Goal: Task Accomplishment & Management: Complete application form

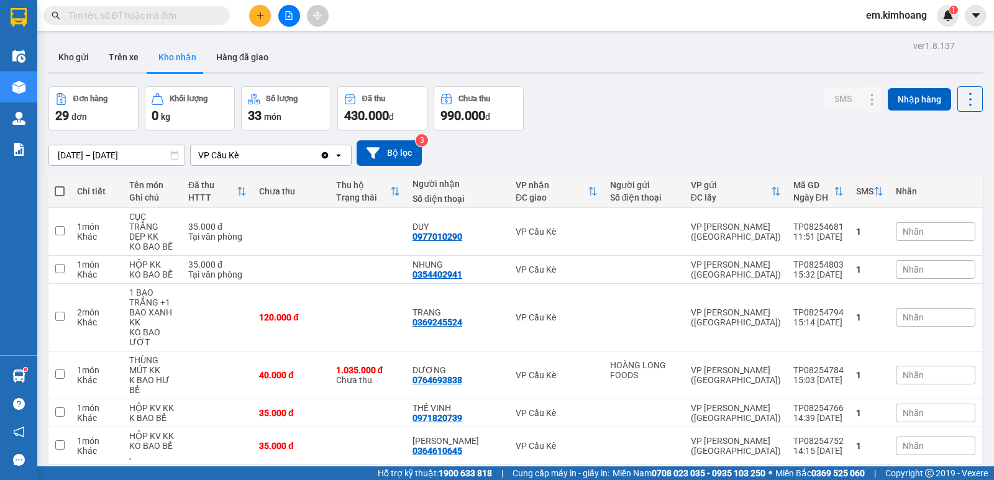
scroll to position [62, 0]
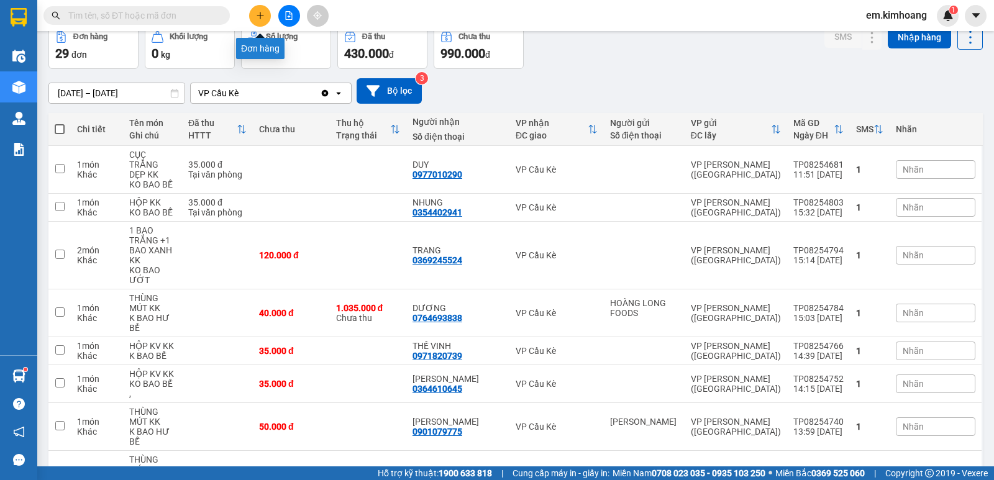
drag, startPoint x: 0, startPoint y: 0, endPoint x: 253, endPoint y: 19, distance: 254.1
click at [253, 19] on button at bounding box center [260, 16] width 22 height 22
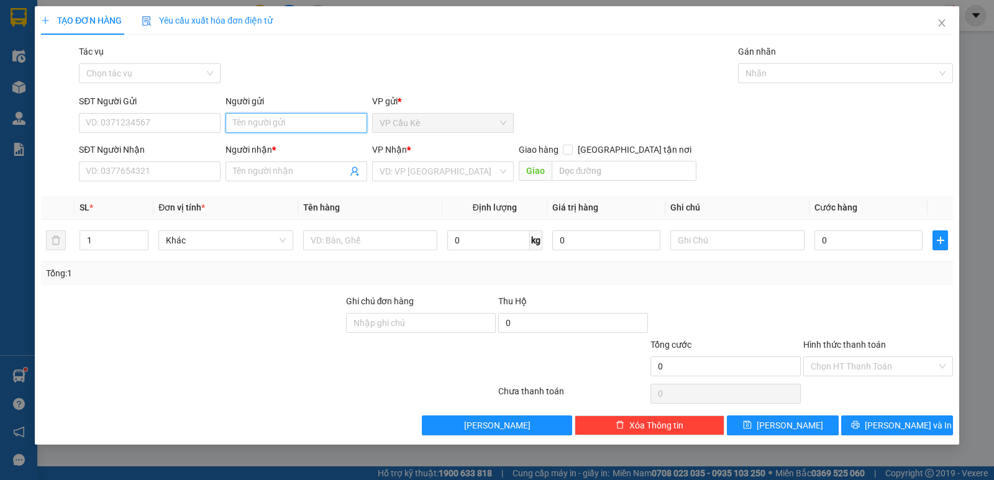
click at [286, 122] on input "Người gửi" at bounding box center [296, 123] width 142 height 20
type input "A"
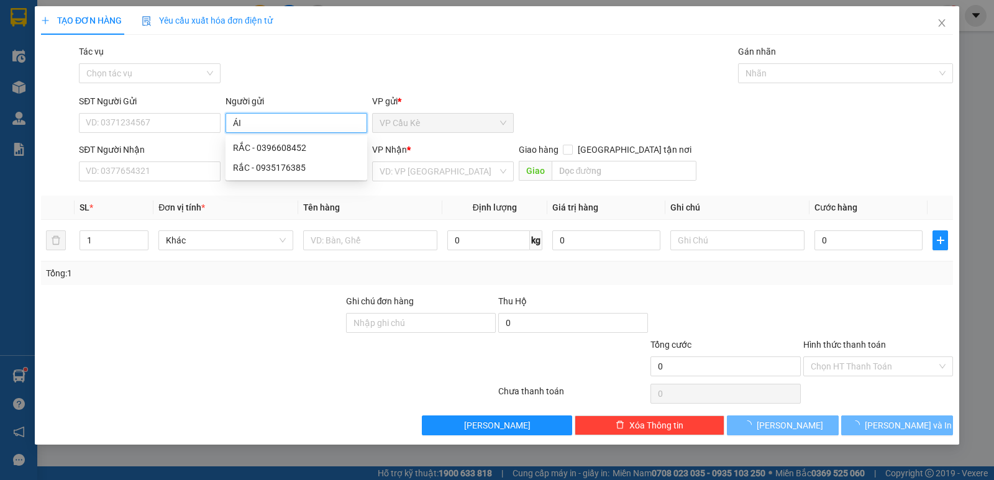
type input "ÁI"
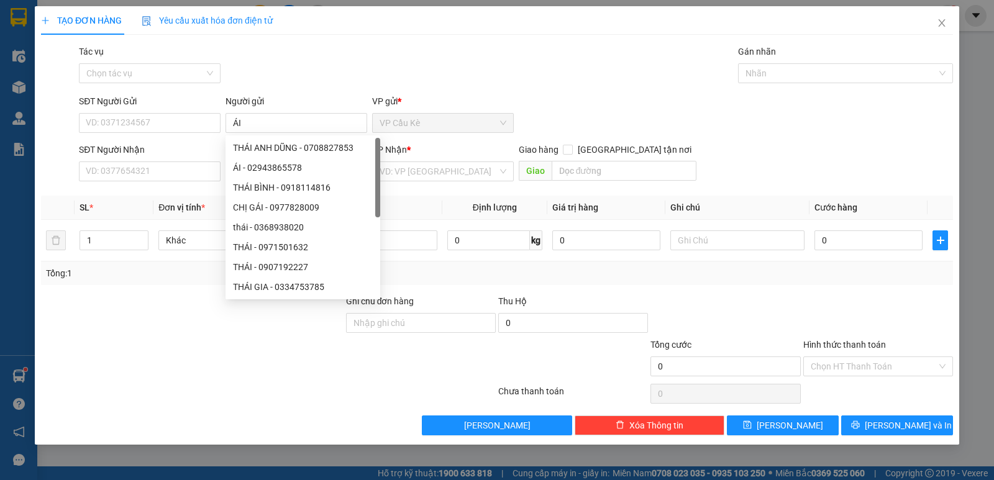
click at [175, 154] on div "SĐT Người Nhận" at bounding box center [150, 150] width 142 height 14
click at [175, 161] on input "SĐT Người Nhận" at bounding box center [150, 171] width 142 height 20
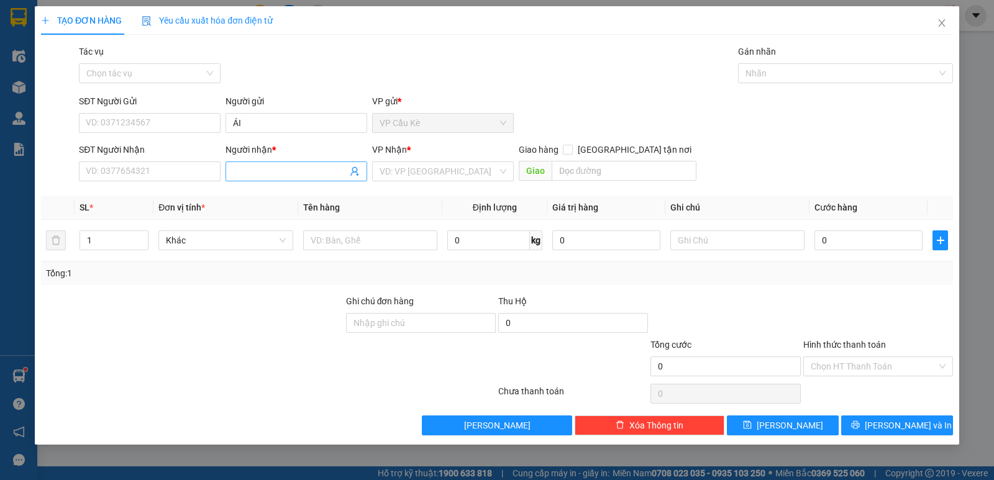
click at [271, 177] on input "Người nhận *" at bounding box center [290, 172] width 114 height 14
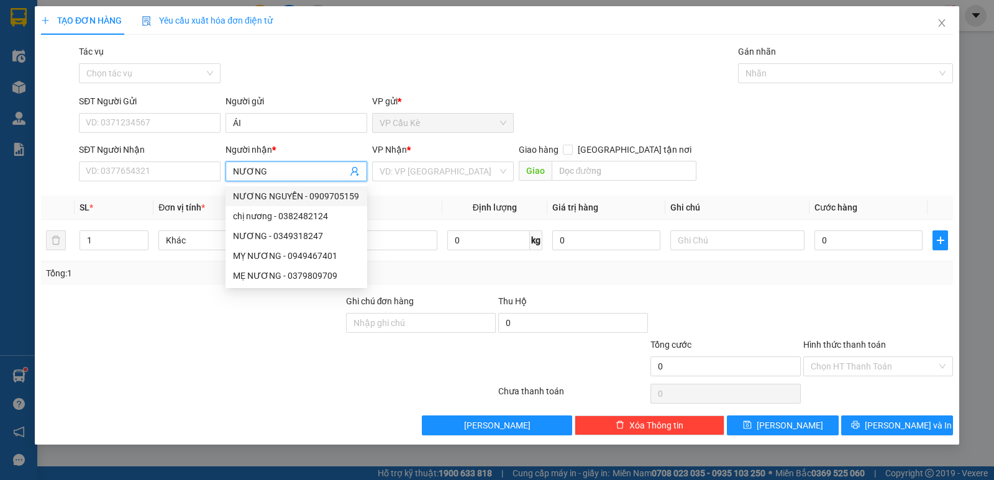
type input "NƯƠNG"
click at [175, 161] on div "SĐT Người Nhận" at bounding box center [150, 152] width 142 height 19
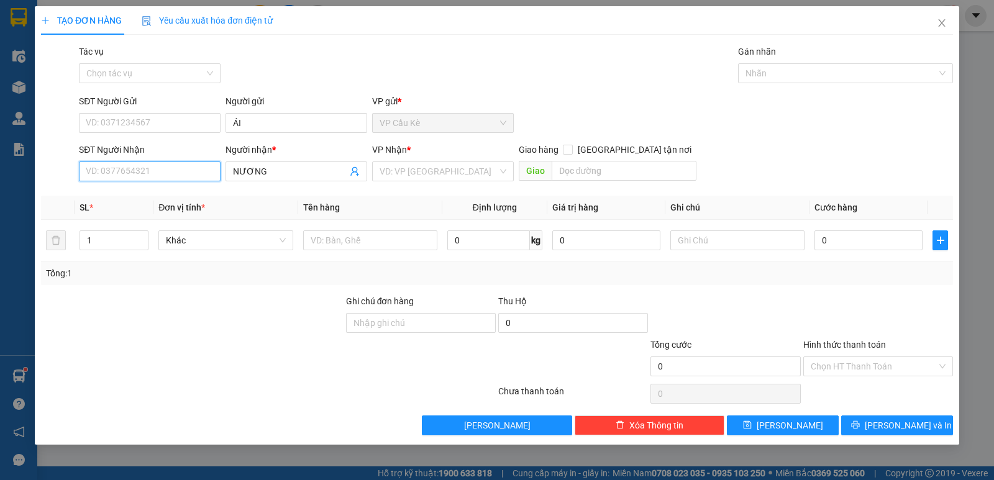
click at [175, 171] on input "SĐT Người Nhận" at bounding box center [150, 171] width 142 height 20
type input "3"
click at [190, 198] on div "0977696731 - NƯƠNG" at bounding box center [149, 196] width 127 height 14
type input "0977696731"
type input "NƯƠNG"
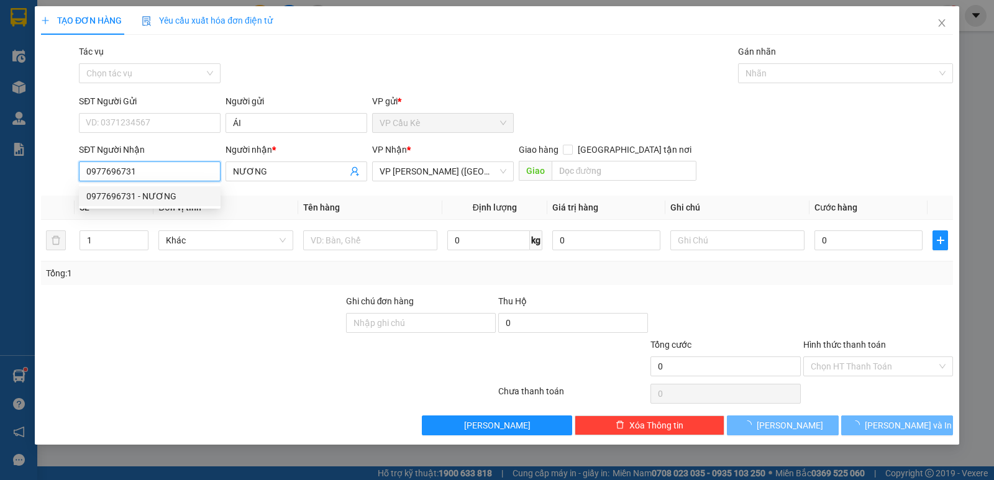
type input "40.000"
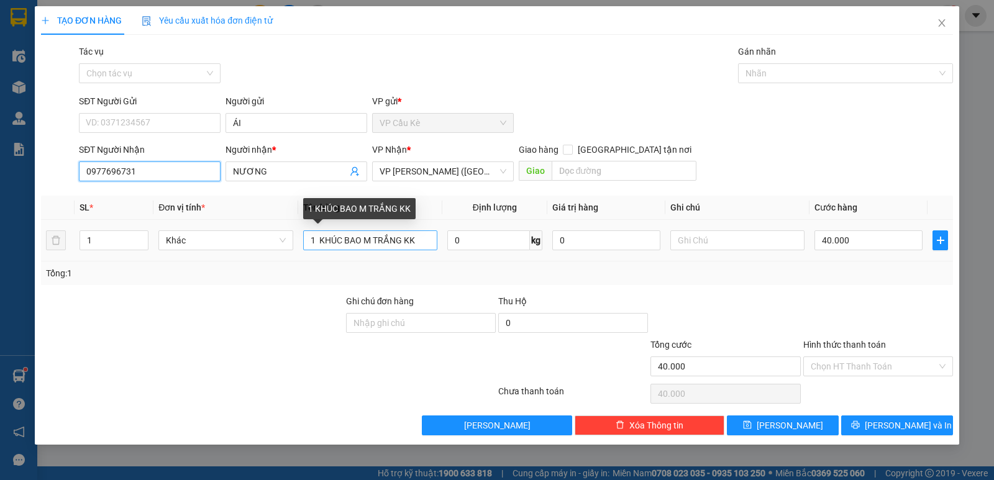
type input "0977696731"
click at [401, 240] on input "1 KHÚC BAO M TRẮNG KK" at bounding box center [370, 240] width 134 height 20
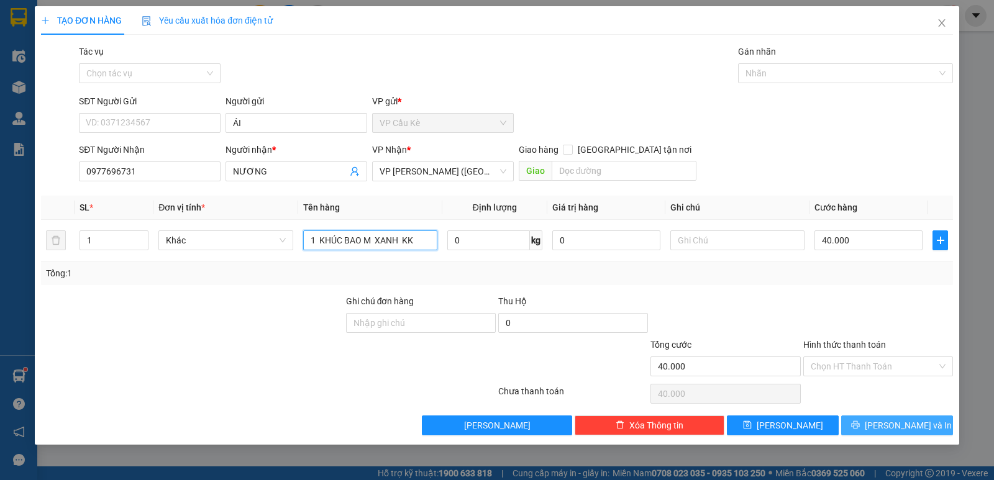
type input "1 KHÚC BAO M XANH KK"
click at [902, 425] on span "[PERSON_NAME] và In" at bounding box center [908, 426] width 87 height 14
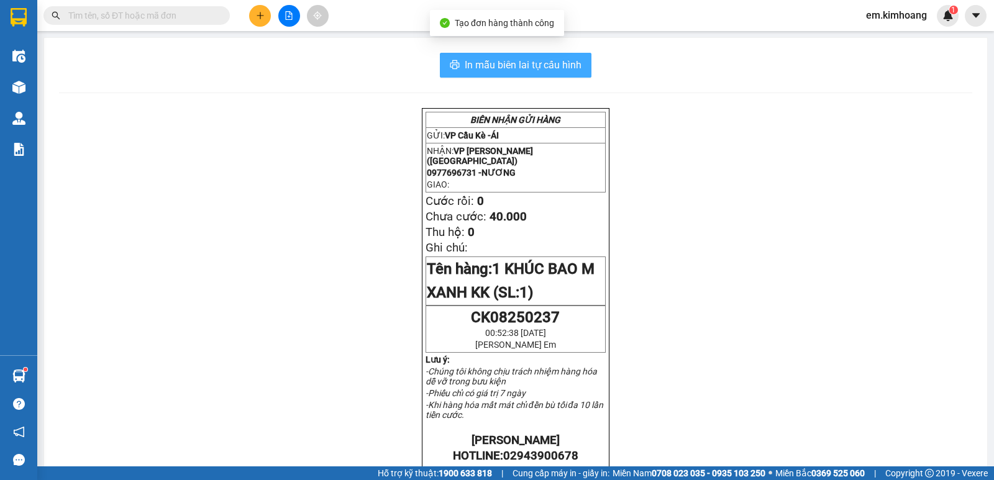
click at [558, 63] on span "In mẫu biên lai tự cấu hình" at bounding box center [523, 65] width 117 height 16
